Goal: Task Accomplishment & Management: Use online tool/utility

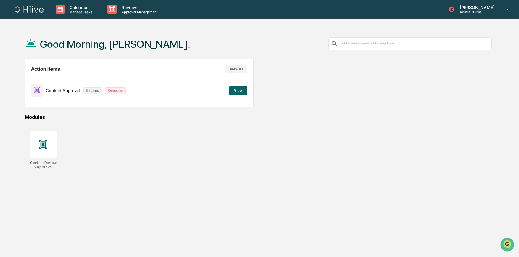
click at [239, 93] on button "View" at bounding box center [238, 90] width 18 height 9
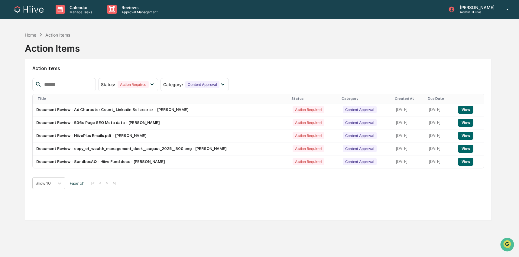
click at [28, 10] on img at bounding box center [29, 9] width 29 height 7
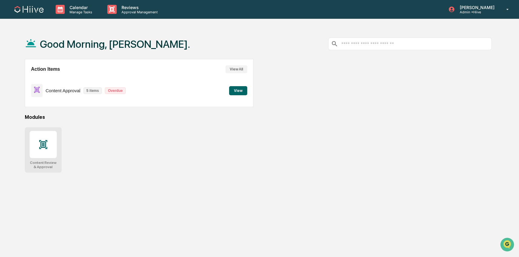
click at [43, 143] on icon at bounding box center [43, 144] width 8 height 9
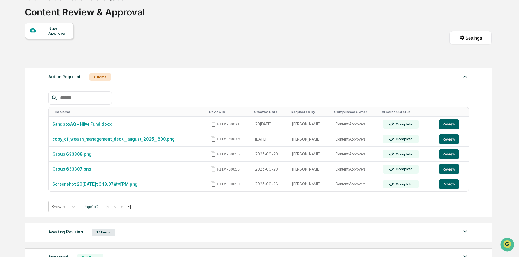
scroll to position [73, 0]
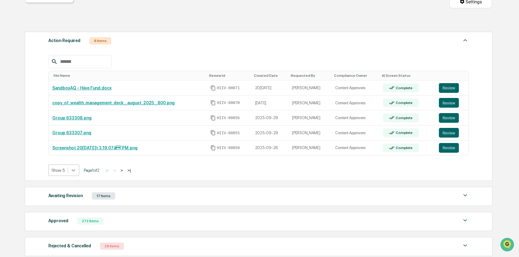
click at [76, 169] on icon at bounding box center [73, 170] width 6 height 6
click at [70, 198] on div "Show 10" at bounding box center [64, 195] width 32 height 10
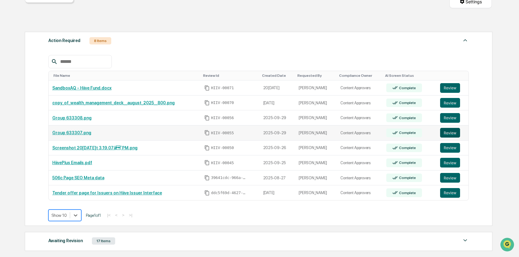
click at [454, 135] on button "Review" at bounding box center [450, 133] width 20 height 10
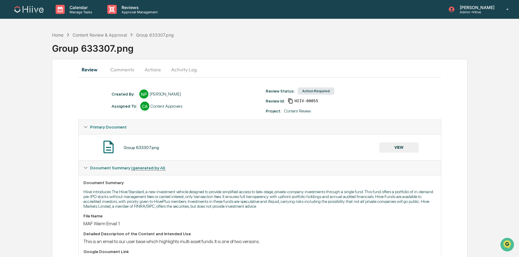
click at [396, 145] on button "VIEW" at bounding box center [398, 147] width 39 height 10
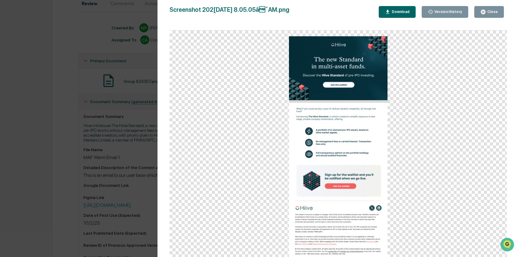
scroll to position [73, 0]
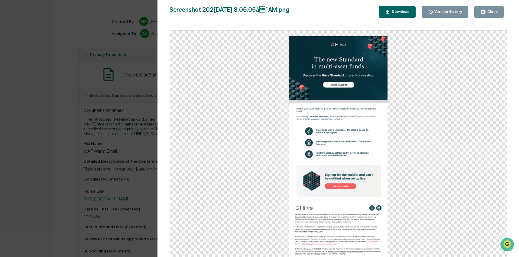
click at [109, 94] on div "Version History 10/02/2025, 03:05 PM Nathan Pitzer 10/02/2025, 03:22 AM Nathan …" at bounding box center [259, 128] width 519 height 257
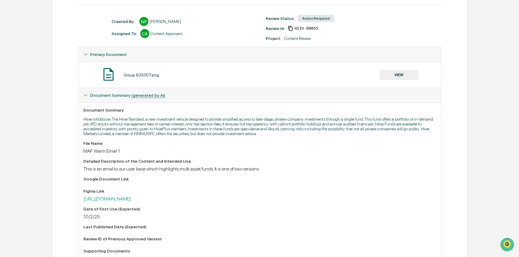
scroll to position [0, 0]
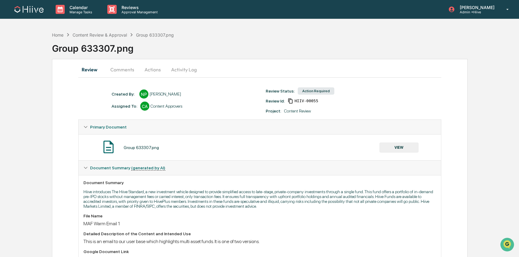
click at [175, 69] on button "Activity Log" at bounding box center [183, 69] width 35 height 15
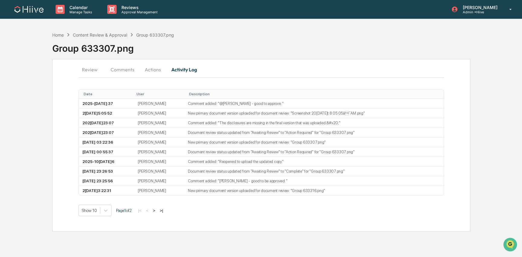
click at [146, 71] on button "Actions" at bounding box center [152, 69] width 27 height 15
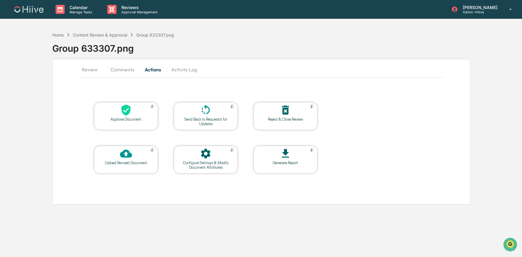
click at [115, 112] on div at bounding box center [126, 110] width 60 height 13
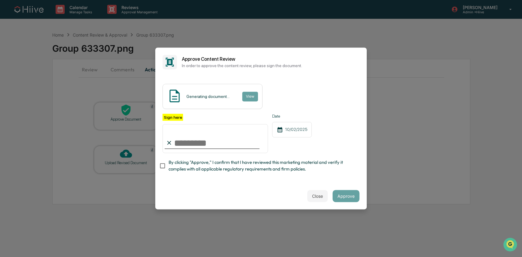
click at [259, 140] on input "Sign here" at bounding box center [216, 138] width 106 height 29
click at [0, 257] on com-1password-button at bounding box center [0, 257] width 0 height 0
type input "**********"
click at [176, 161] on span "By clicking "Approve," I confirm that I have reviewed this marketing material a…" at bounding box center [262, 166] width 186 height 14
click at [344, 197] on button "Approve" at bounding box center [346, 196] width 27 height 12
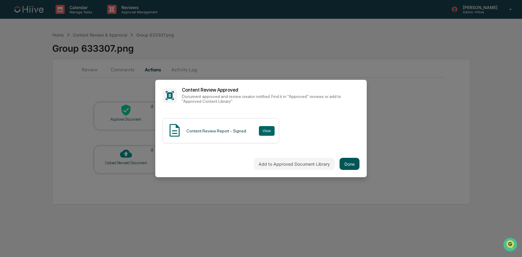
click at [354, 167] on button "Done" at bounding box center [350, 164] width 20 height 12
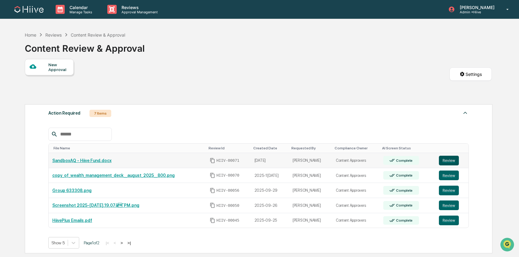
click at [451, 161] on button "Review" at bounding box center [449, 161] width 20 height 10
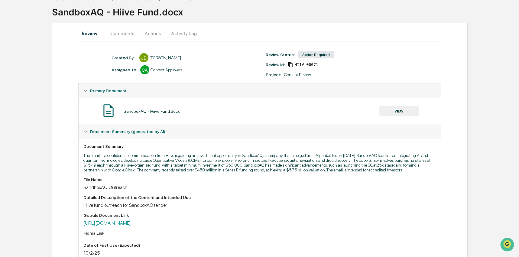
scroll to position [73, 0]
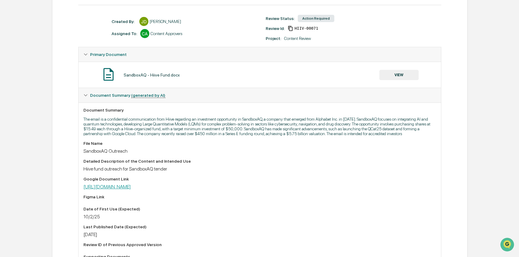
click at [131, 190] on link "https://docs.google.com/document/d/1AGckjA1bE0xtNgH9gNYnOmt-sk6YhJ9HebGB9IvVqrw…" at bounding box center [106, 187] width 47 height 6
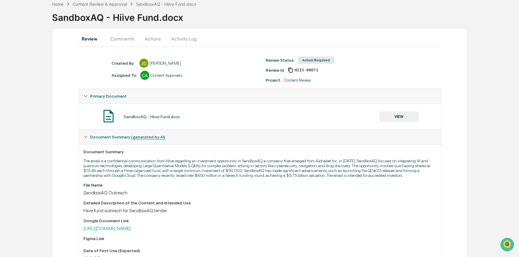
scroll to position [0, 0]
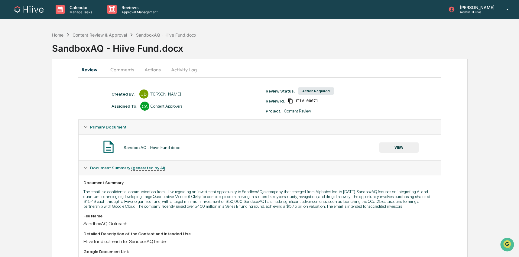
click at [149, 73] on button "Actions" at bounding box center [152, 69] width 27 height 15
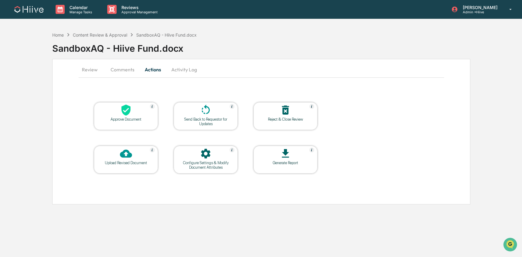
click at [133, 111] on div at bounding box center [126, 110] width 60 height 13
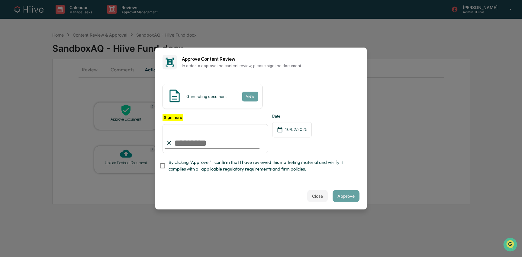
type input "**********"
click at [200, 166] on span "By clicking "Approve," I confirm that I have reviewed this marketing material a…" at bounding box center [262, 166] width 186 height 14
click at [346, 197] on button "Approve" at bounding box center [346, 196] width 27 height 12
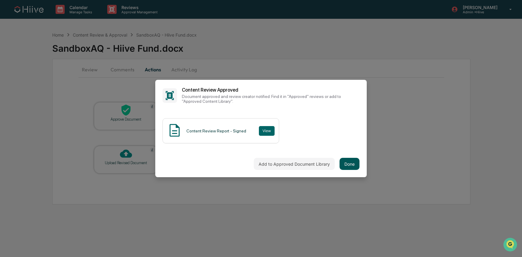
click at [350, 166] on button "Done" at bounding box center [350, 164] width 20 height 12
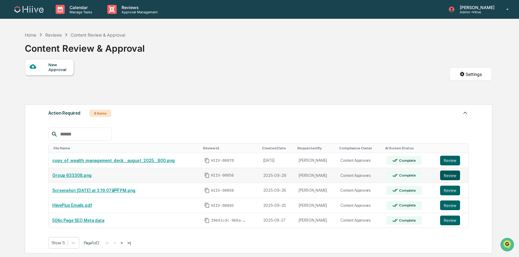
click at [452, 175] on button "Review" at bounding box center [450, 176] width 20 height 10
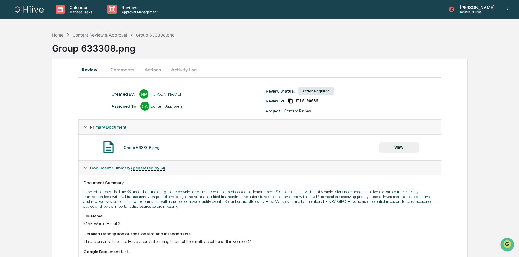
click at [140, 70] on button "Actions" at bounding box center [152, 69] width 27 height 15
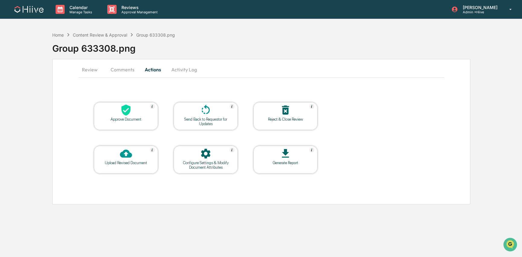
click at [128, 70] on button "Comments" at bounding box center [123, 69] width 34 height 15
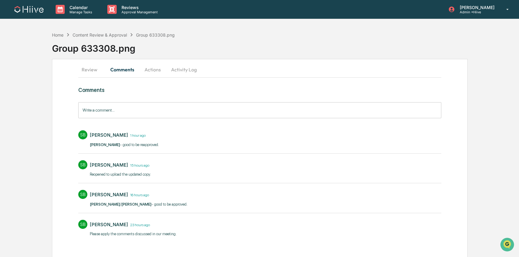
click at [145, 71] on button "Actions" at bounding box center [152, 69] width 27 height 15
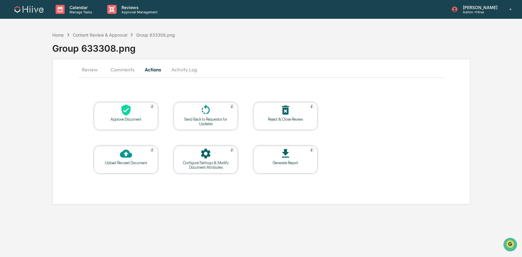
click at [112, 72] on button "Comments" at bounding box center [123, 69] width 34 height 15
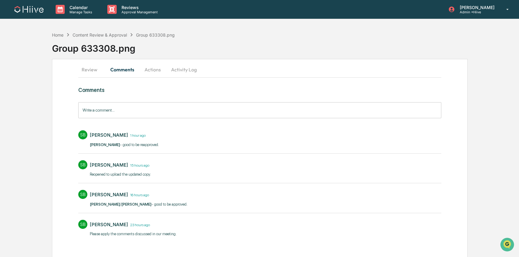
click at [151, 73] on button "Actions" at bounding box center [152, 69] width 27 height 15
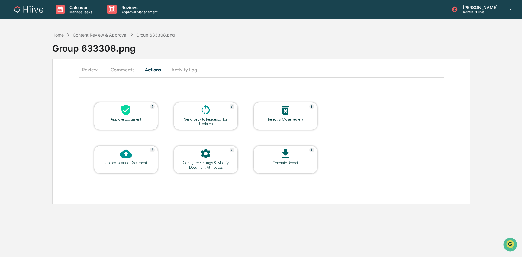
click at [132, 117] on div "Approve Document" at bounding box center [126, 119] width 54 height 5
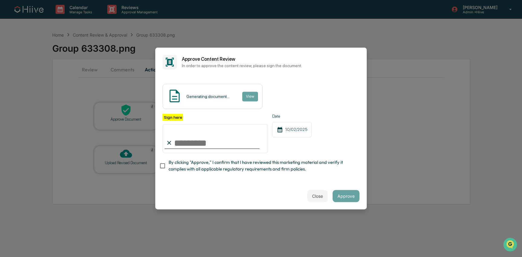
type input "**********"
click at [192, 165] on span "By clicking "Approve," I confirm that I have reviewed this marketing material a…" at bounding box center [262, 166] width 186 height 14
click at [335, 199] on button "Approve" at bounding box center [346, 196] width 27 height 12
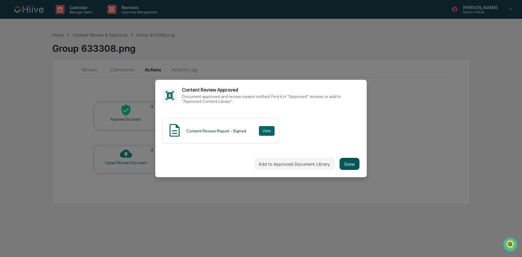
click at [345, 164] on button "Done" at bounding box center [350, 164] width 20 height 12
